Goal: Task Accomplishment & Management: Use online tool/utility

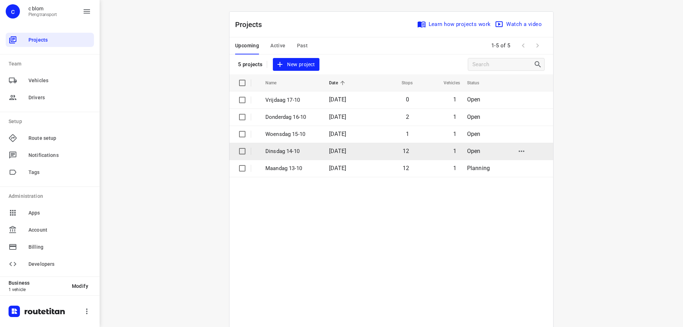
click at [299, 154] on p "Dinsdag 14-10" at bounding box center [291, 151] width 53 height 8
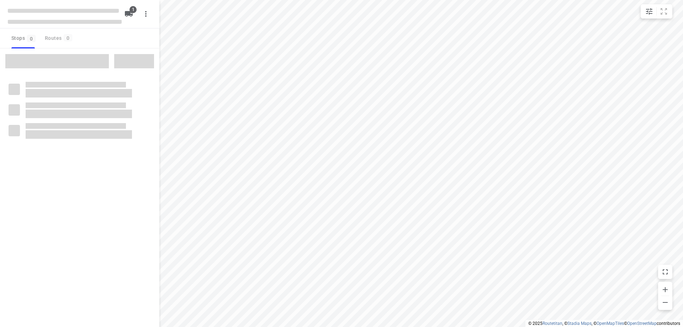
type input "distance"
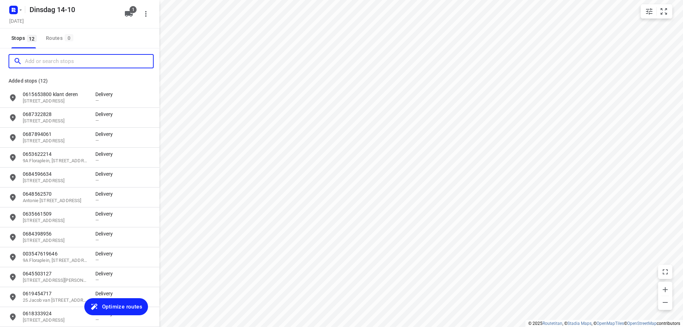
click at [69, 63] on input "Add or search stops" at bounding box center [89, 61] width 128 height 11
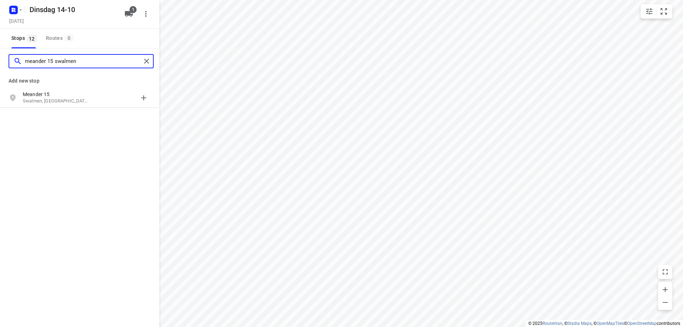
type input "meander 15 swalmen"
click at [87, 97] on p "Meander 15" at bounding box center [55, 94] width 65 height 7
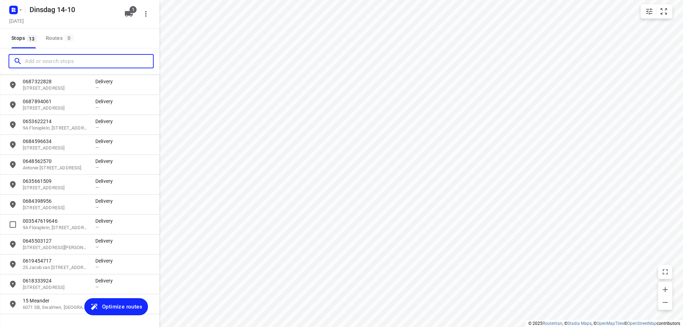
scroll to position [53, 0]
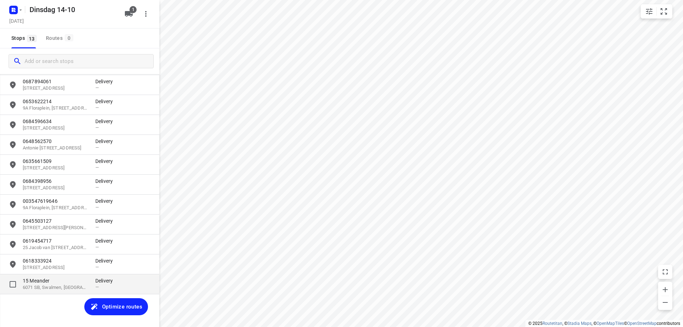
click at [69, 280] on p "15 Meander" at bounding box center [55, 280] width 65 height 7
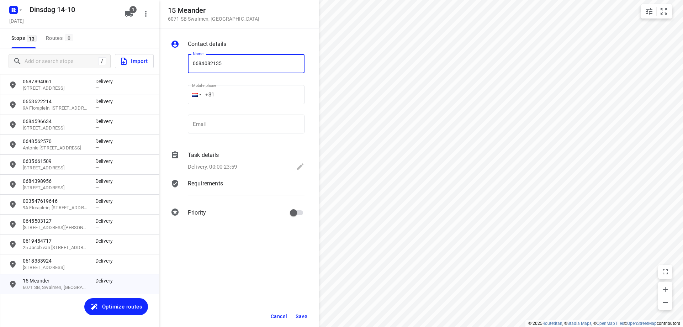
type input "0684082135"
click at [297, 316] on span "Save" at bounding box center [301, 316] width 12 height 6
